Goal: Information Seeking & Learning: Learn about a topic

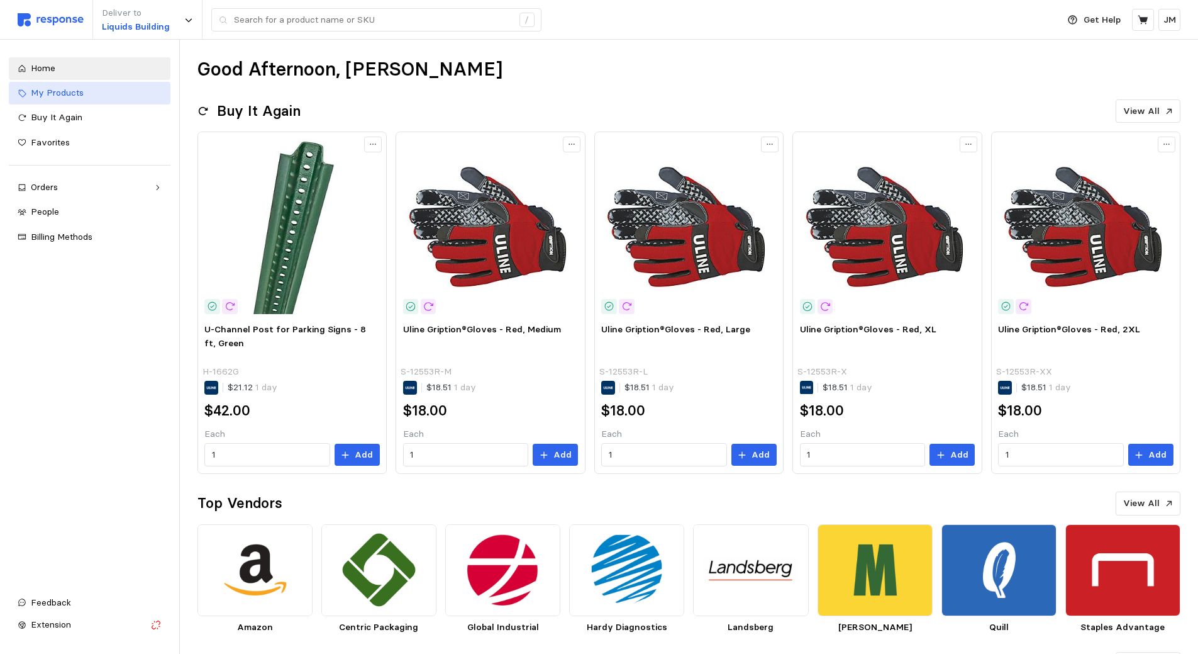
click at [58, 94] on span "My Products" at bounding box center [57, 92] width 53 height 11
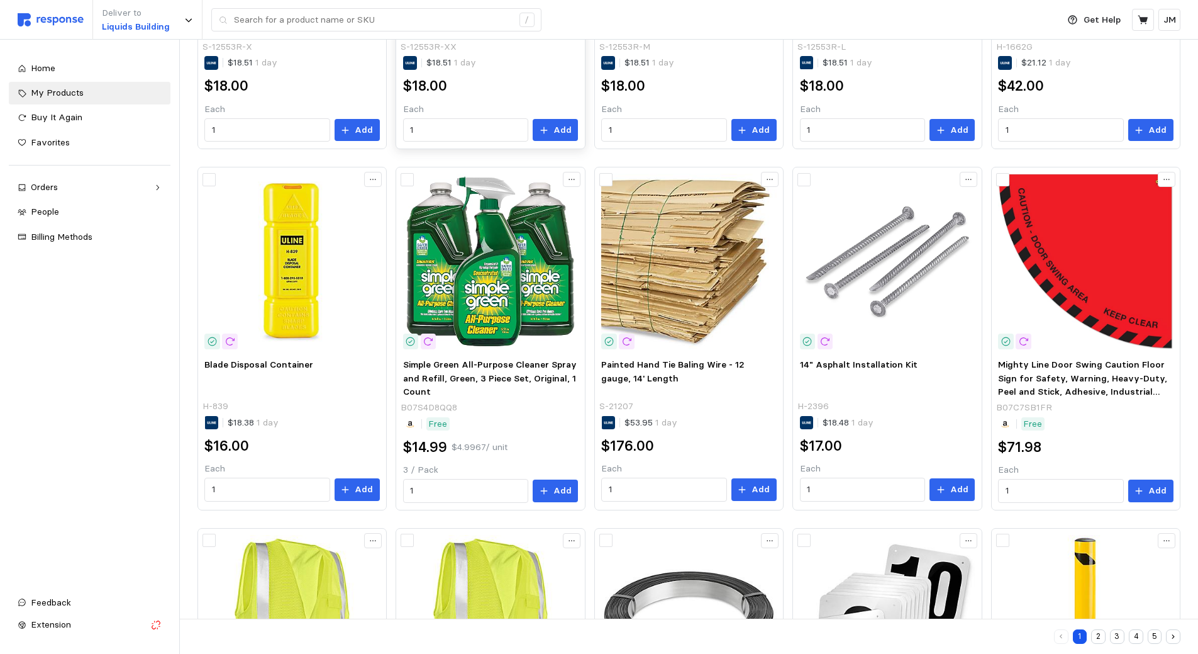
scroll to position [315, 0]
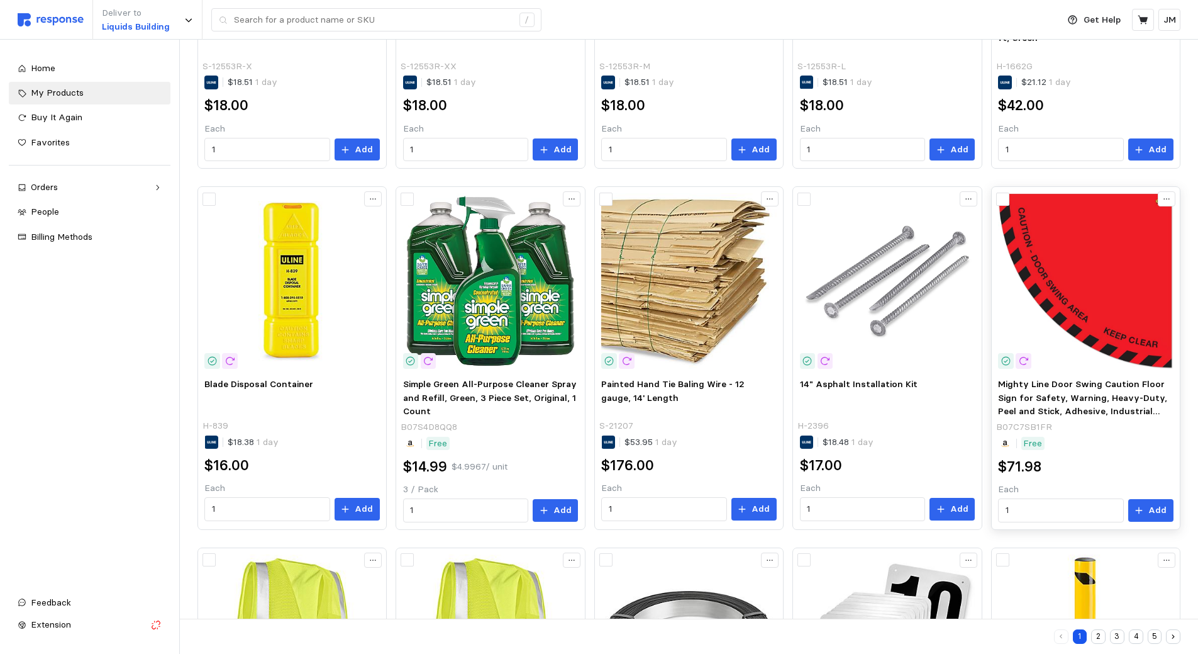
click at [1113, 301] on img at bounding box center [1085, 280] width 175 height 175
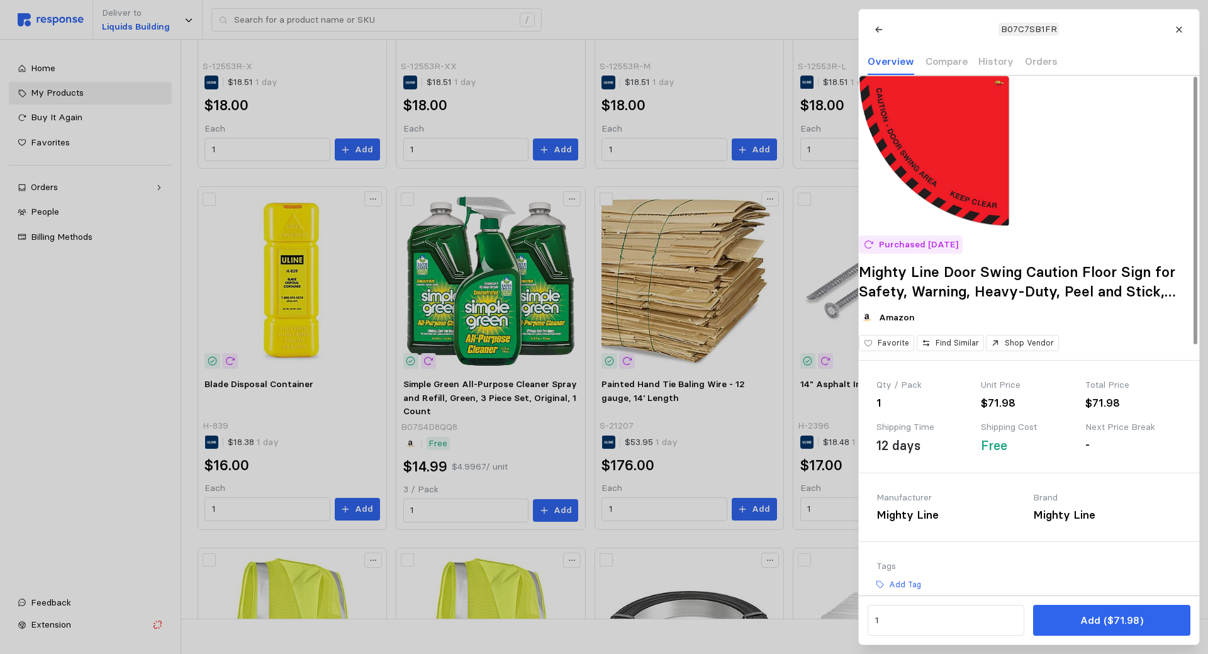
click at [962, 148] on img at bounding box center [934, 150] width 151 height 151
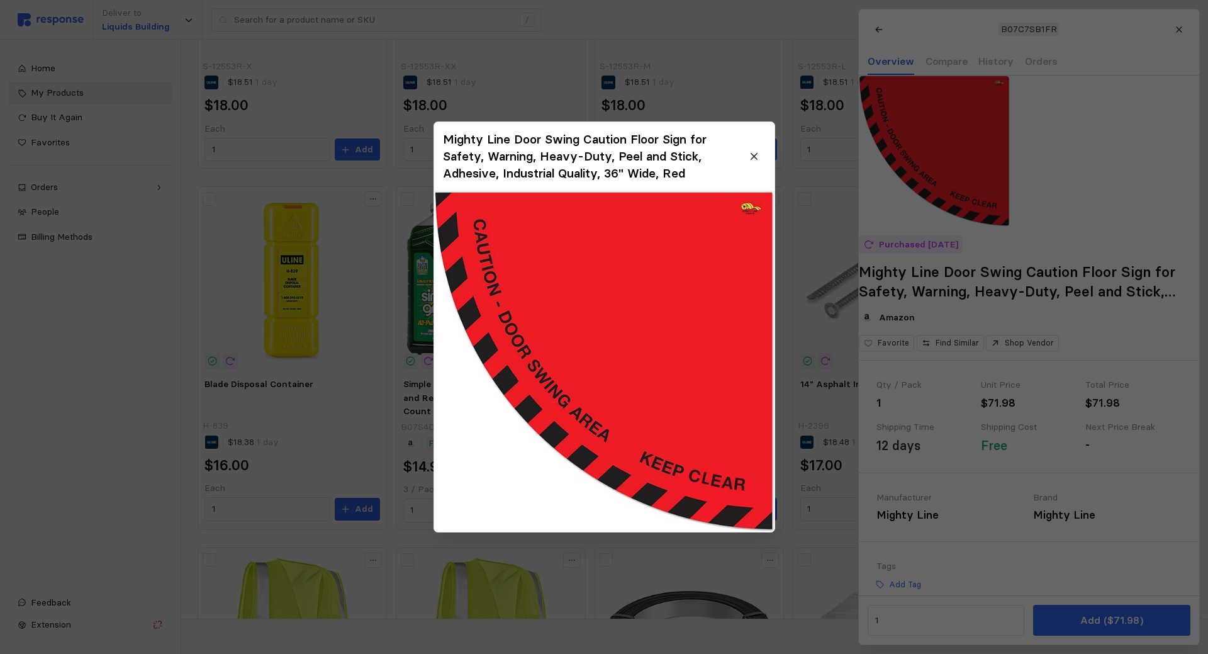
drag, startPoint x: 641, startPoint y: 308, endPoint x: 603, endPoint y: 292, distance: 40.9
click at [603, 292] on img at bounding box center [604, 361] width 340 height 340
click at [752, 152] on icon at bounding box center [754, 156] width 11 height 11
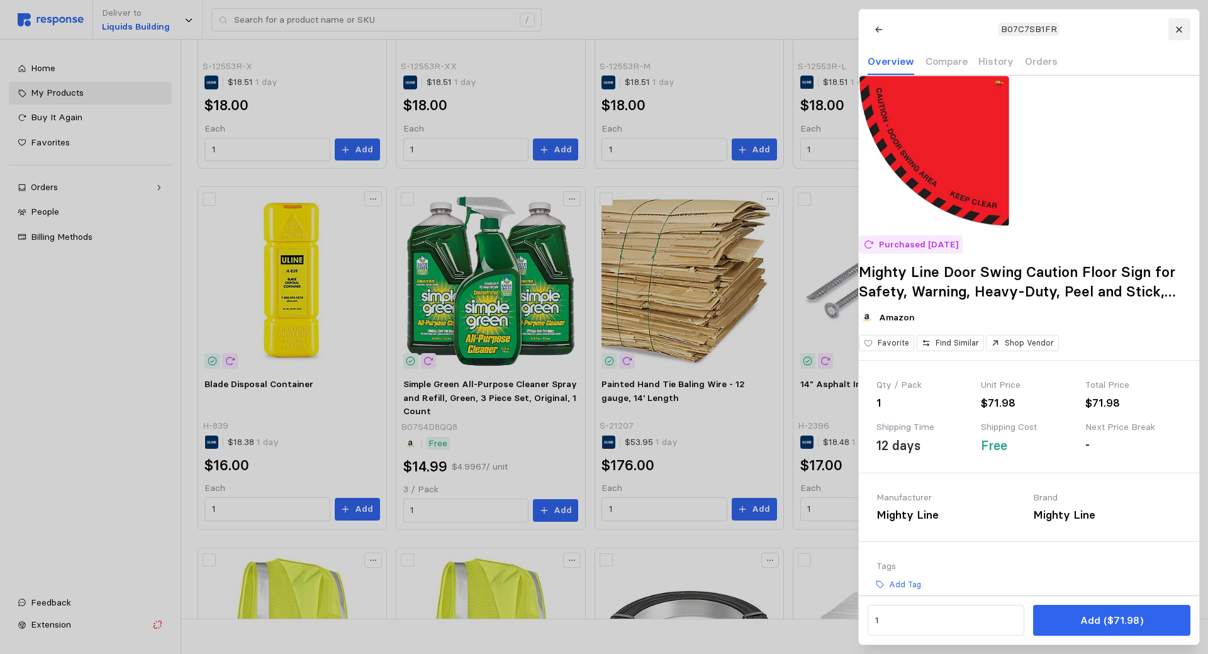
click at [1178, 25] on icon at bounding box center [1178, 29] width 9 height 9
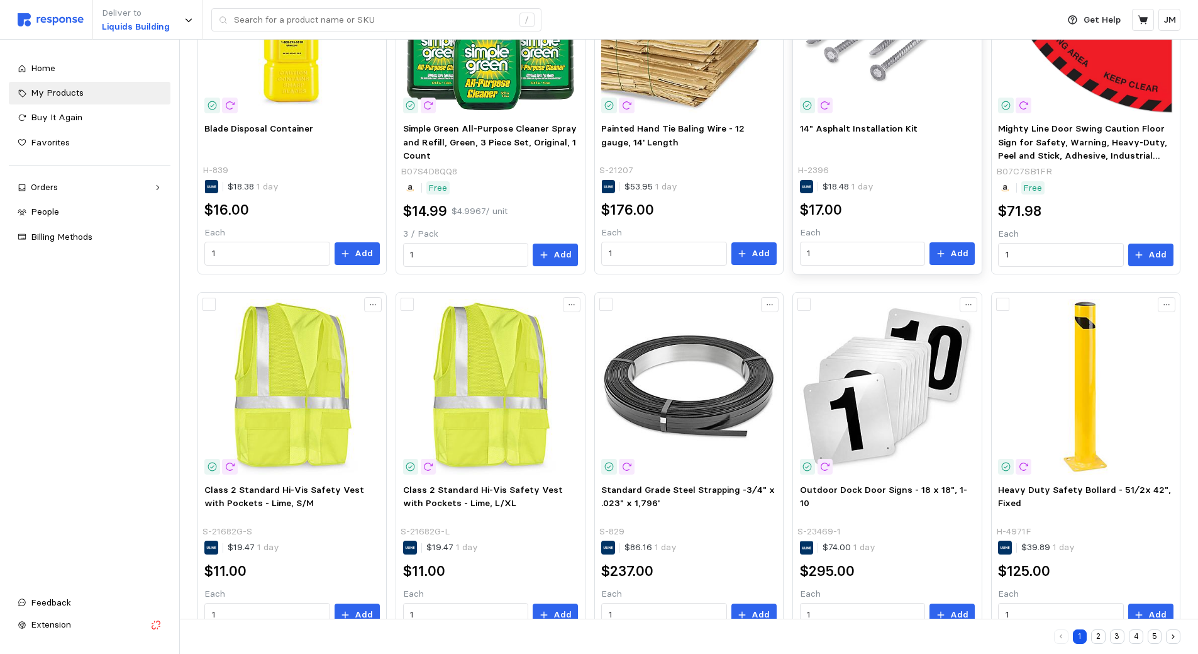
scroll to position [603, 0]
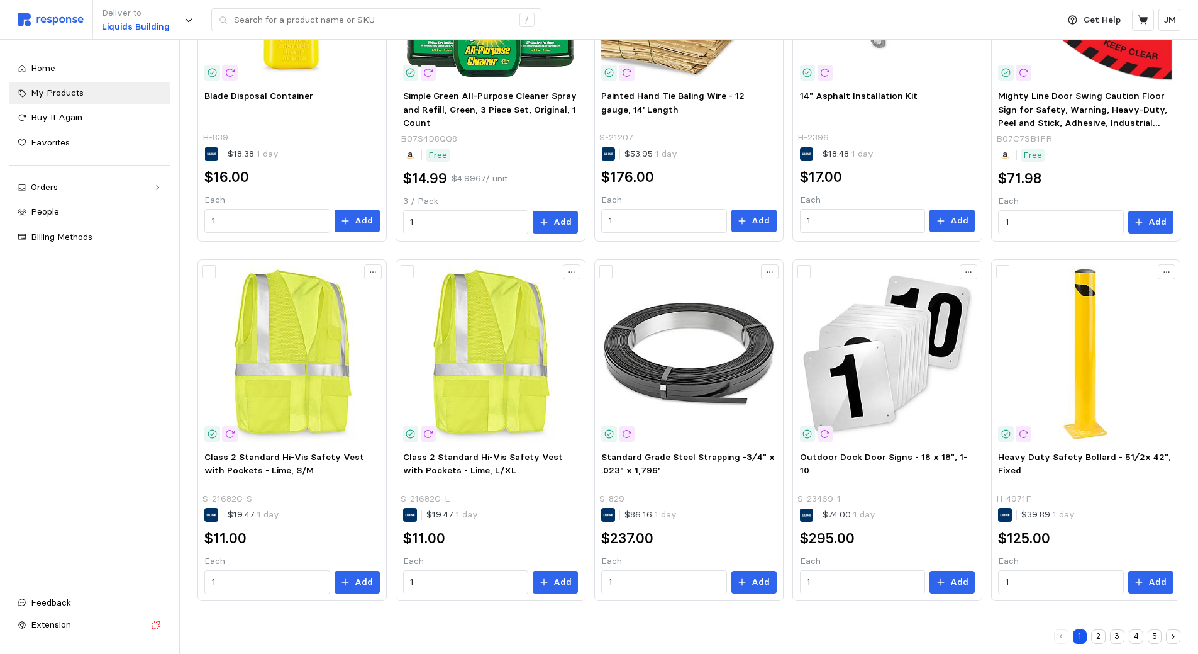
click at [1098, 633] on button "2" at bounding box center [1098, 636] width 14 height 14
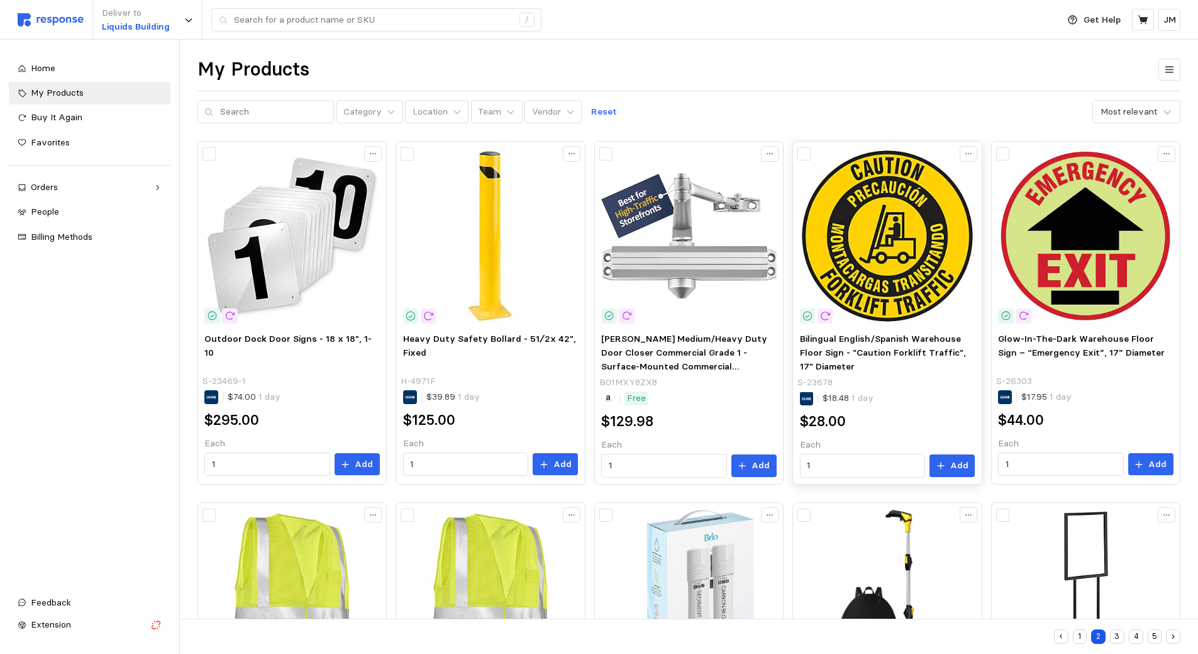
click at [862, 233] on img at bounding box center [887, 235] width 175 height 175
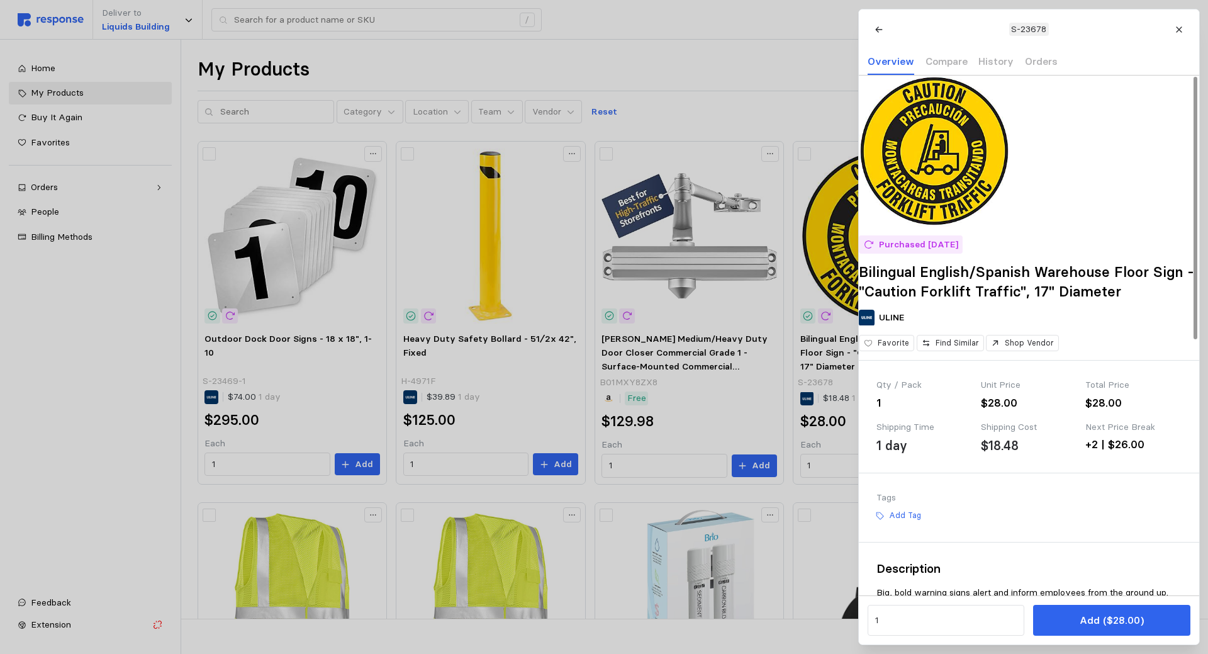
click at [932, 172] on img at bounding box center [934, 150] width 151 height 151
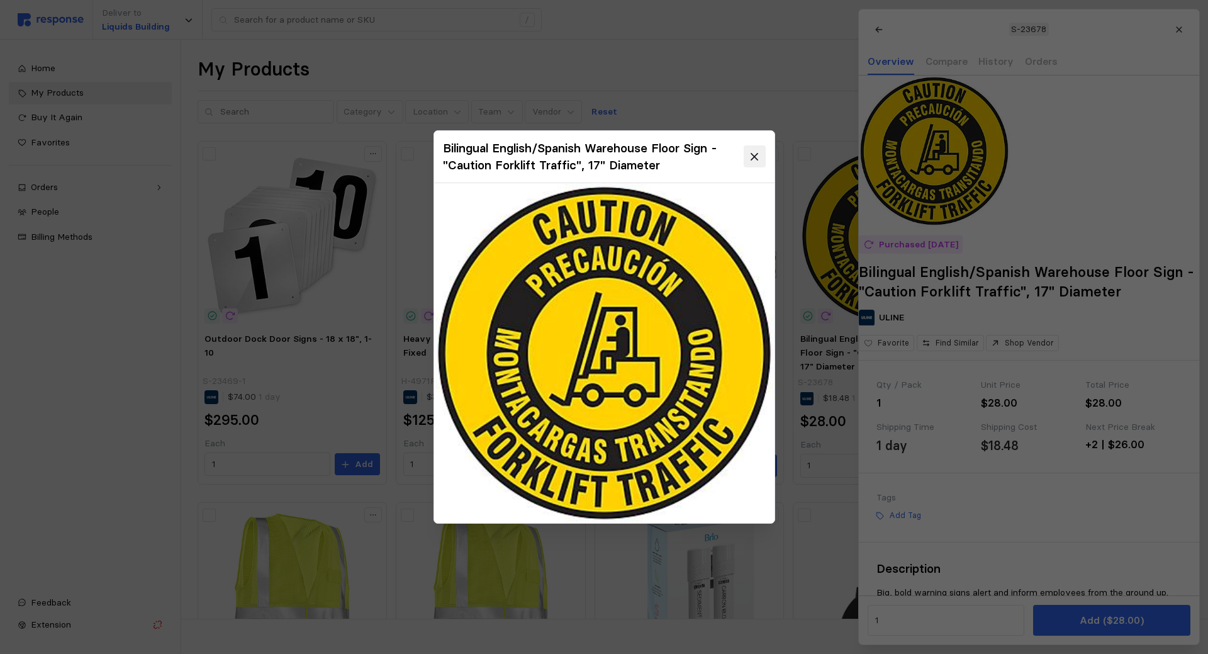
click at [752, 157] on icon at bounding box center [754, 156] width 11 height 11
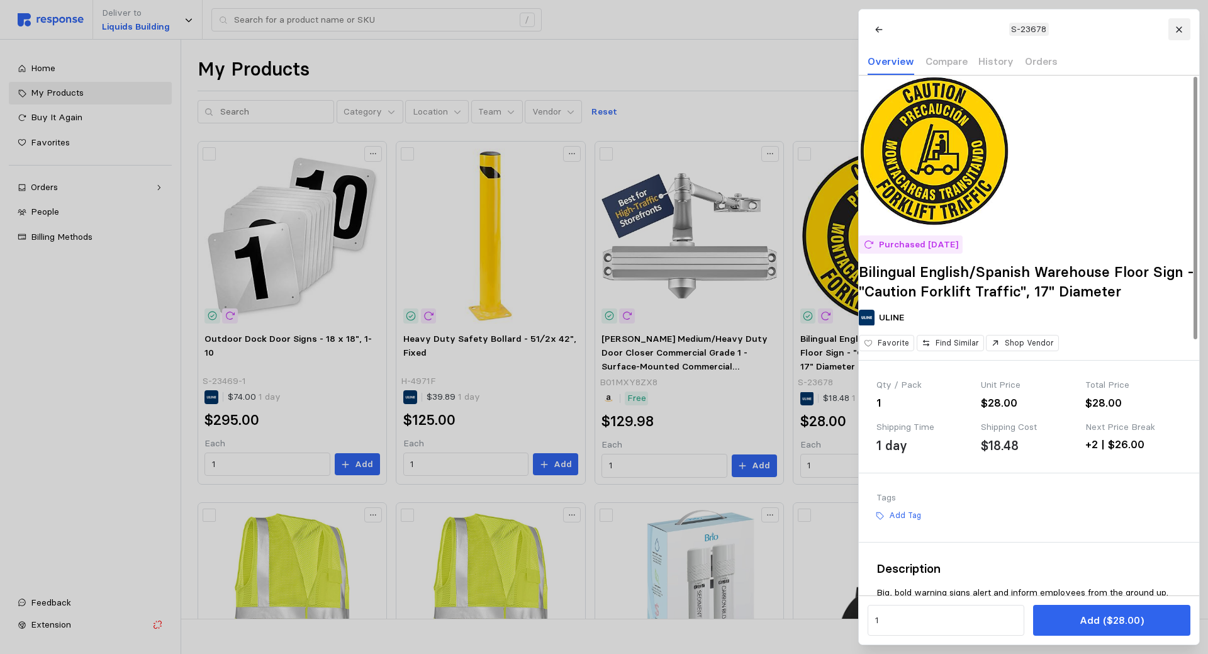
click at [1179, 29] on icon at bounding box center [1179, 29] width 6 height 6
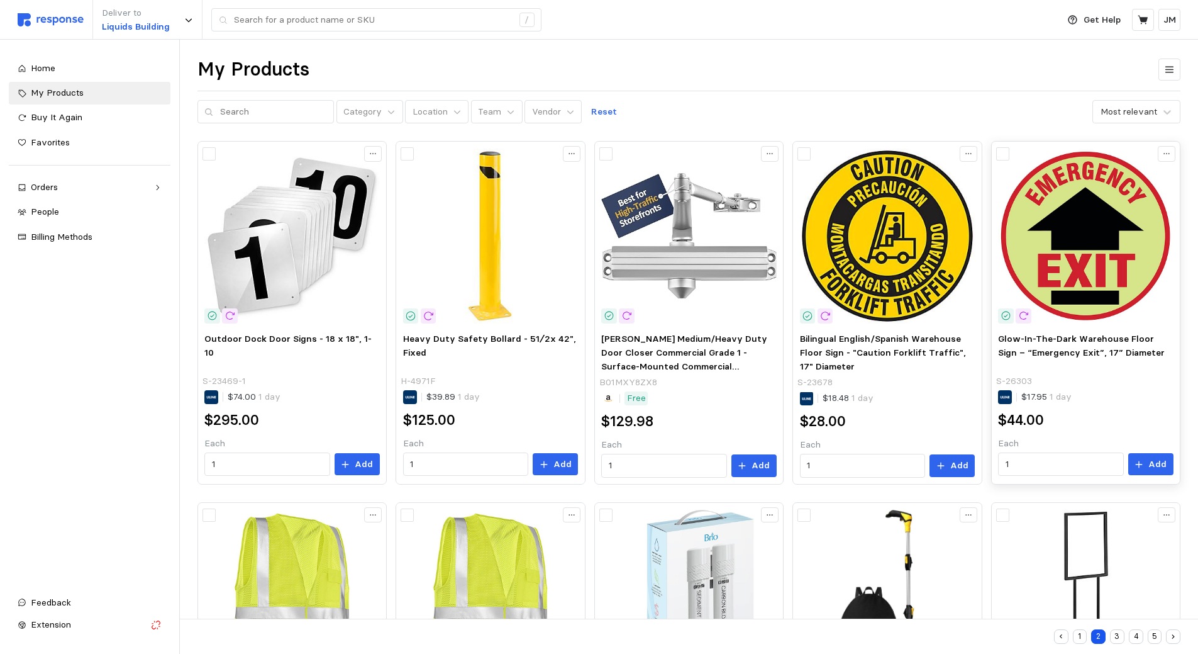
click at [1071, 230] on img at bounding box center [1085, 235] width 175 height 175
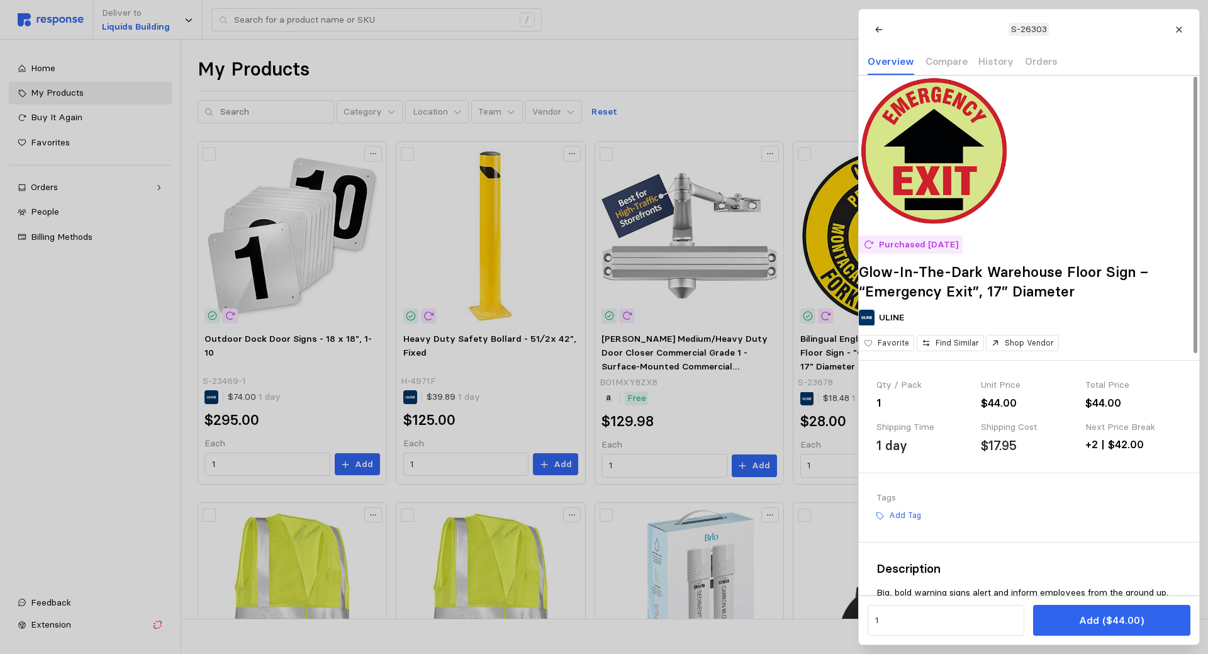
click at [961, 184] on img at bounding box center [934, 150] width 151 height 151
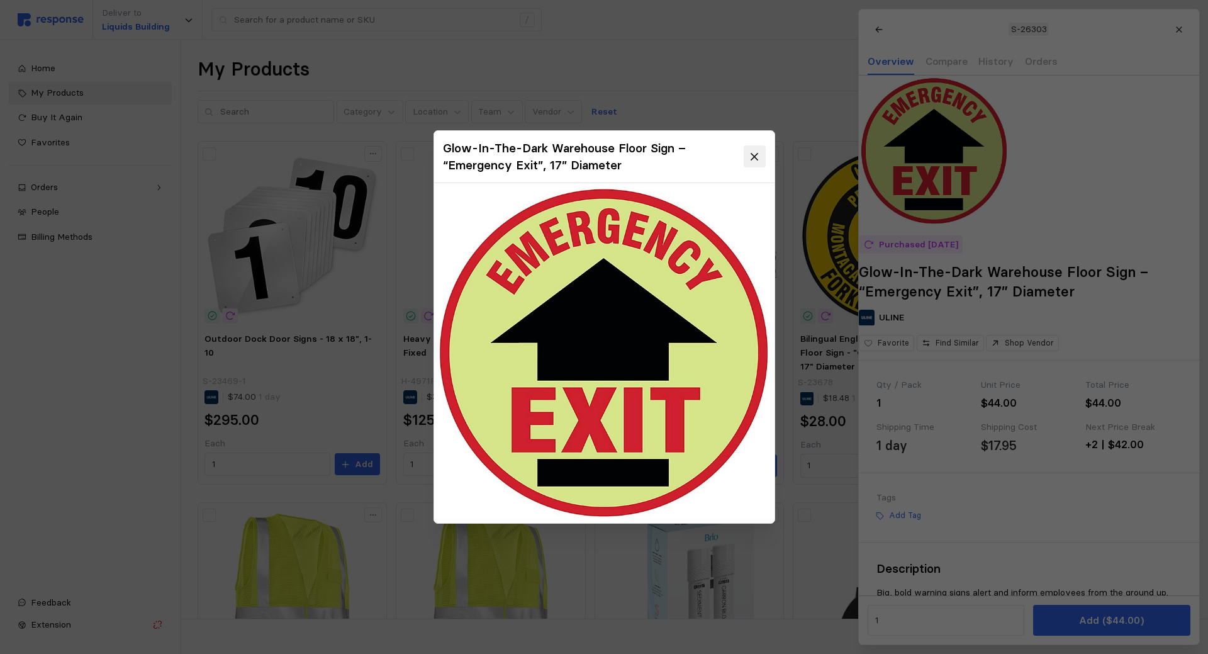
click at [752, 153] on icon at bounding box center [754, 156] width 11 height 11
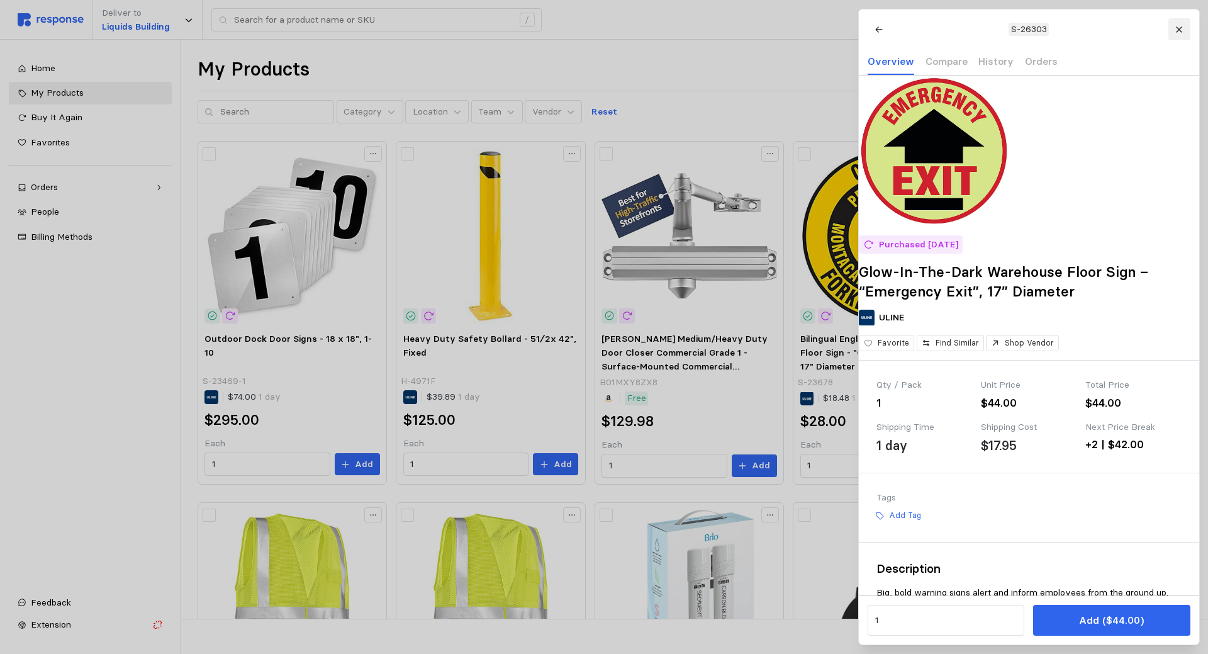
click at [1177, 25] on icon at bounding box center [1178, 29] width 9 height 9
